Goal: Navigation & Orientation: Find specific page/section

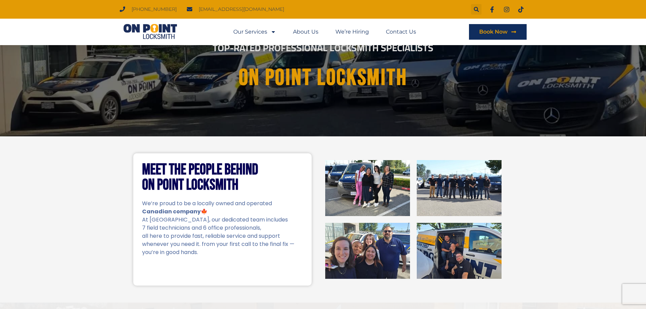
scroll to position [102, 0]
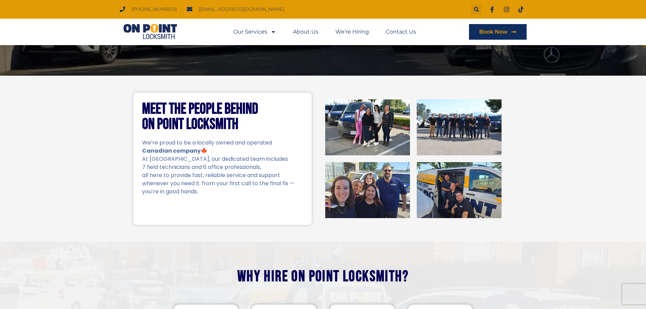
click at [457, 199] on img at bounding box center [459, 190] width 85 height 56
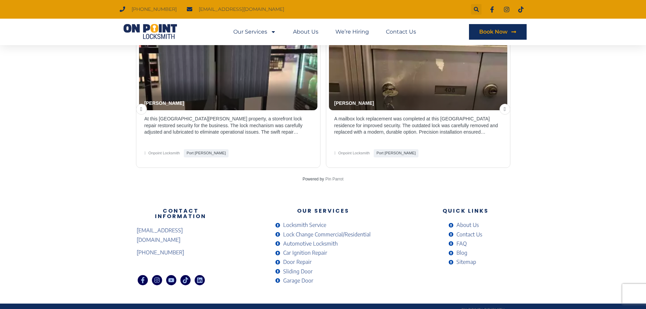
scroll to position [1434, 0]
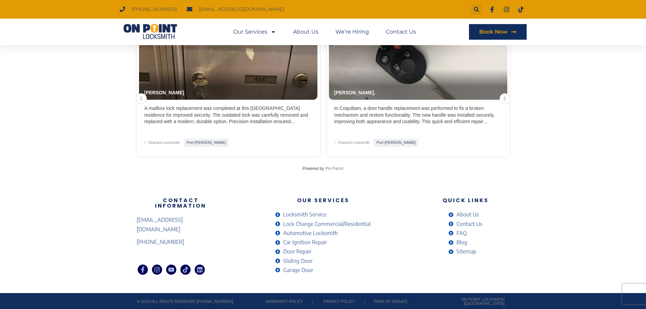
click at [463, 223] on span "Contact Us" at bounding box center [468, 223] width 27 height 9
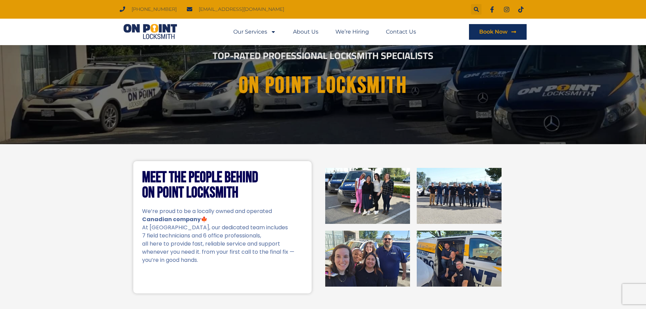
scroll to position [0, 0]
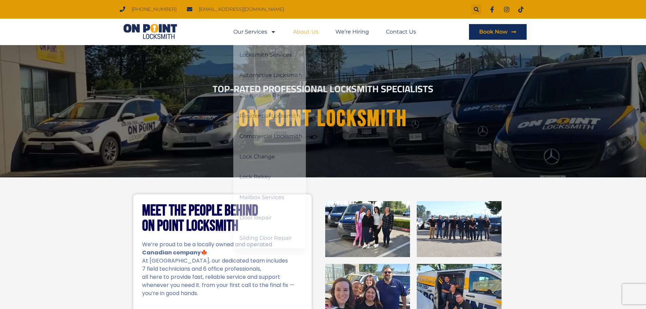
click at [305, 32] on link "About Us" at bounding box center [305, 32] width 25 height 16
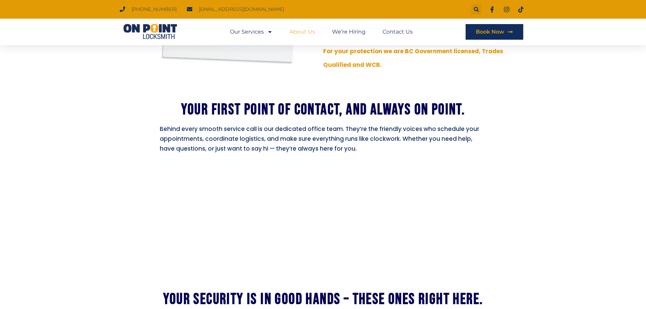
scroll to position [576, 0]
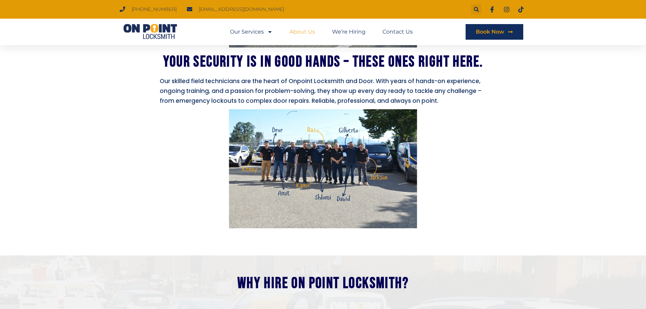
click at [313, 144] on img at bounding box center [323, 168] width 188 height 119
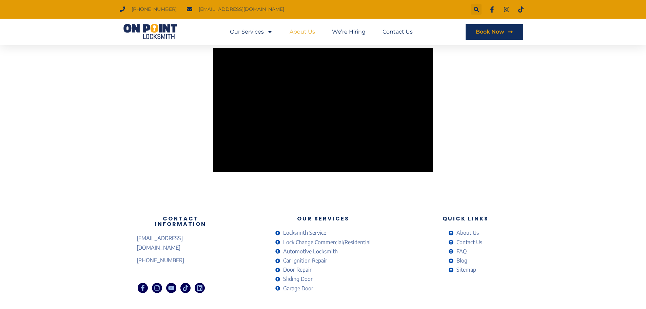
scroll to position [1178, 0]
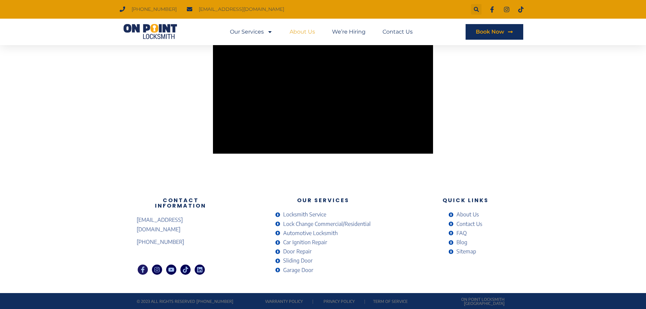
click at [144, 266] on icon at bounding box center [143, 269] width 6 height 6
click at [159, 267] on icon at bounding box center [156, 269] width 5 height 5
click at [185, 266] on icon at bounding box center [185, 269] width 5 height 6
